Goal: Task Accomplishment & Management: Complete application form

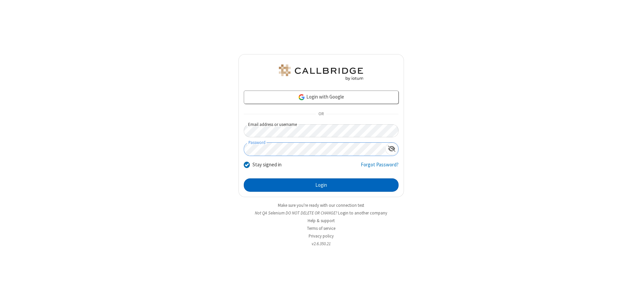
click at [321, 185] on button "Login" at bounding box center [321, 184] width 155 height 13
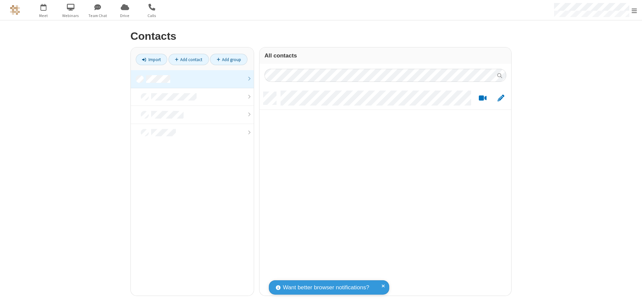
click at [192, 79] on link at bounding box center [192, 79] width 123 height 18
click at [188, 59] on link "Add contact" at bounding box center [188, 59] width 40 height 11
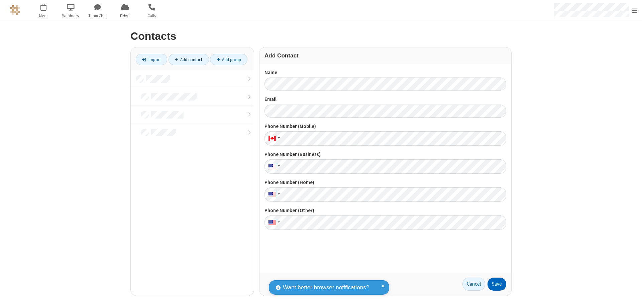
click at [497, 284] on button "Save" at bounding box center [496, 284] width 19 height 13
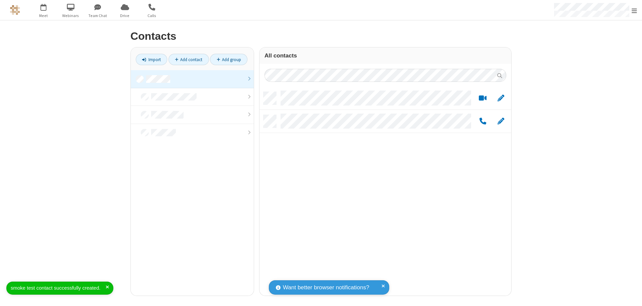
scroll to position [204, 247]
click at [188, 59] on link "Add contact" at bounding box center [188, 59] width 40 height 11
